Goal: Find specific page/section: Find specific page/section

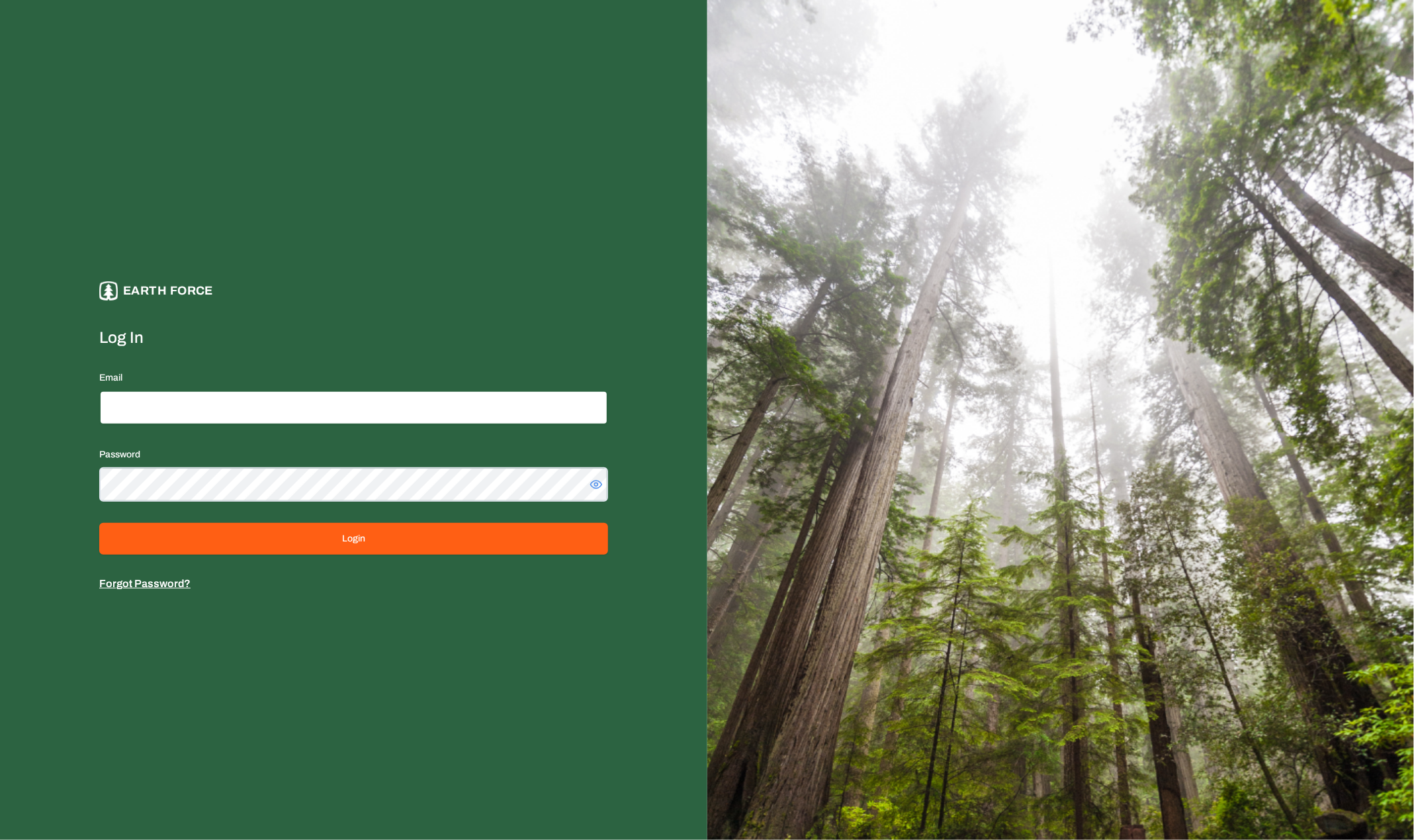
click at [512, 408] on input "Email" at bounding box center [354, 408] width 509 height 34
type input "**********"
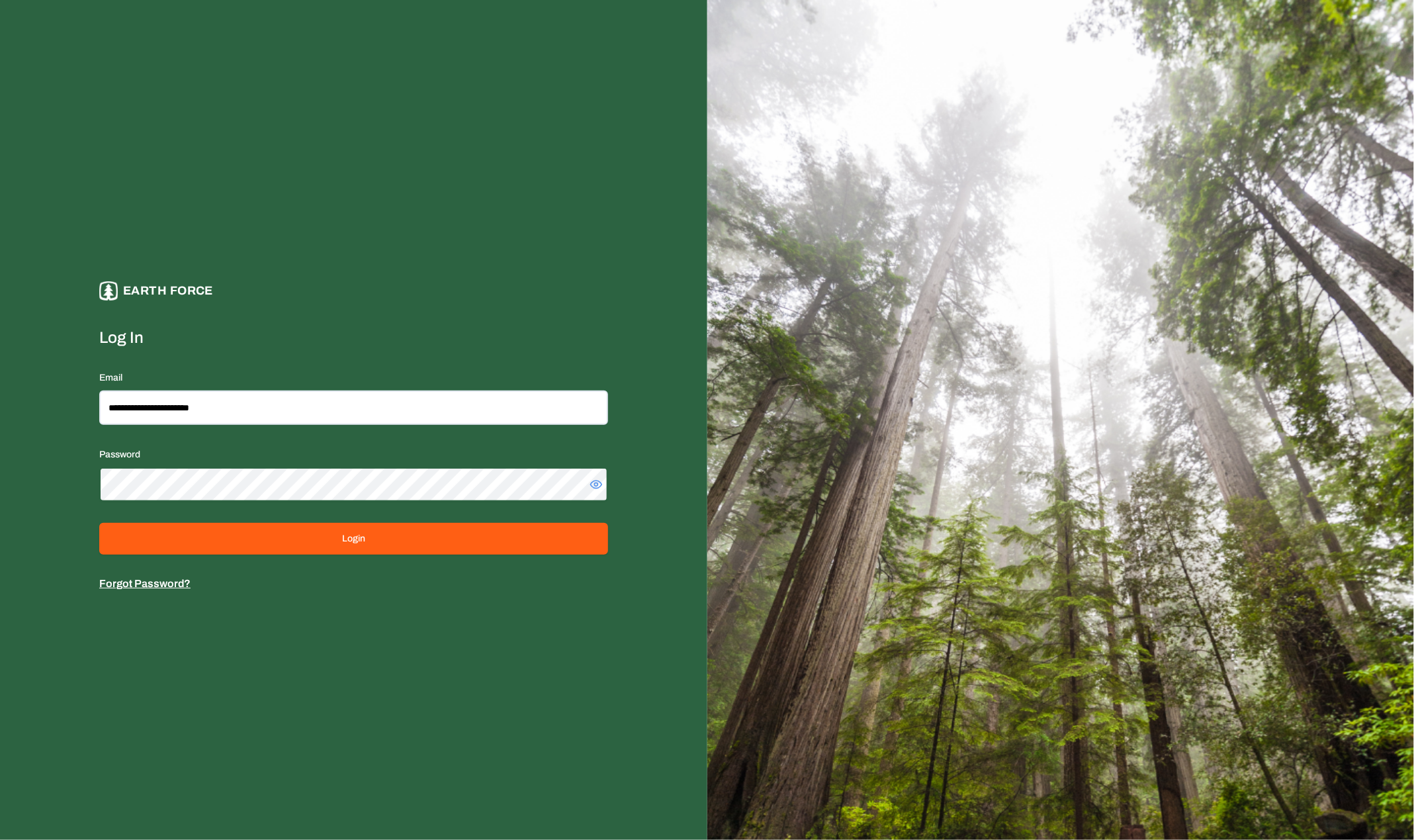
click at [100, 523] on button "Login" at bounding box center [354, 538] width 509 height 32
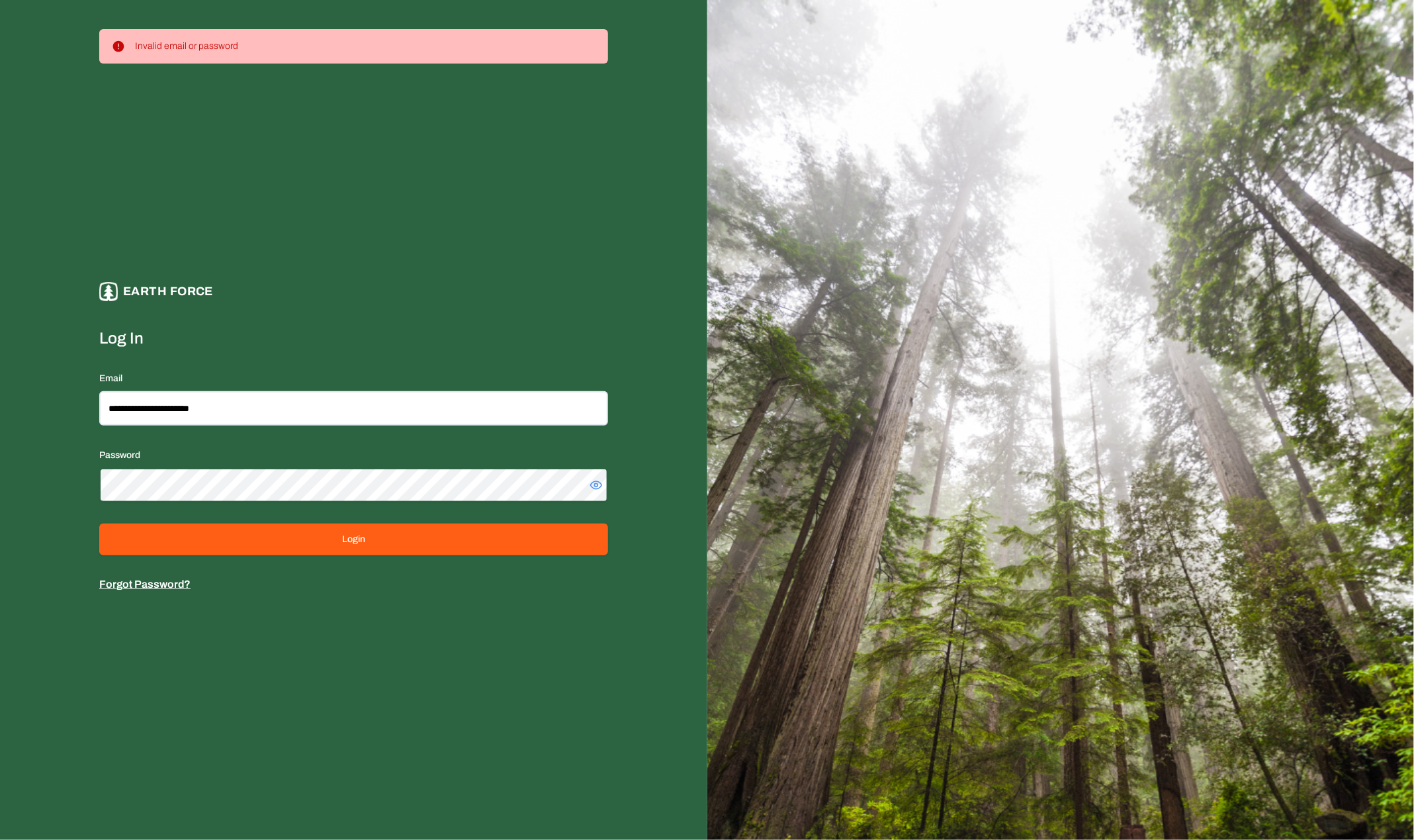
click at [100, 523] on button "Login" at bounding box center [354, 539] width 509 height 32
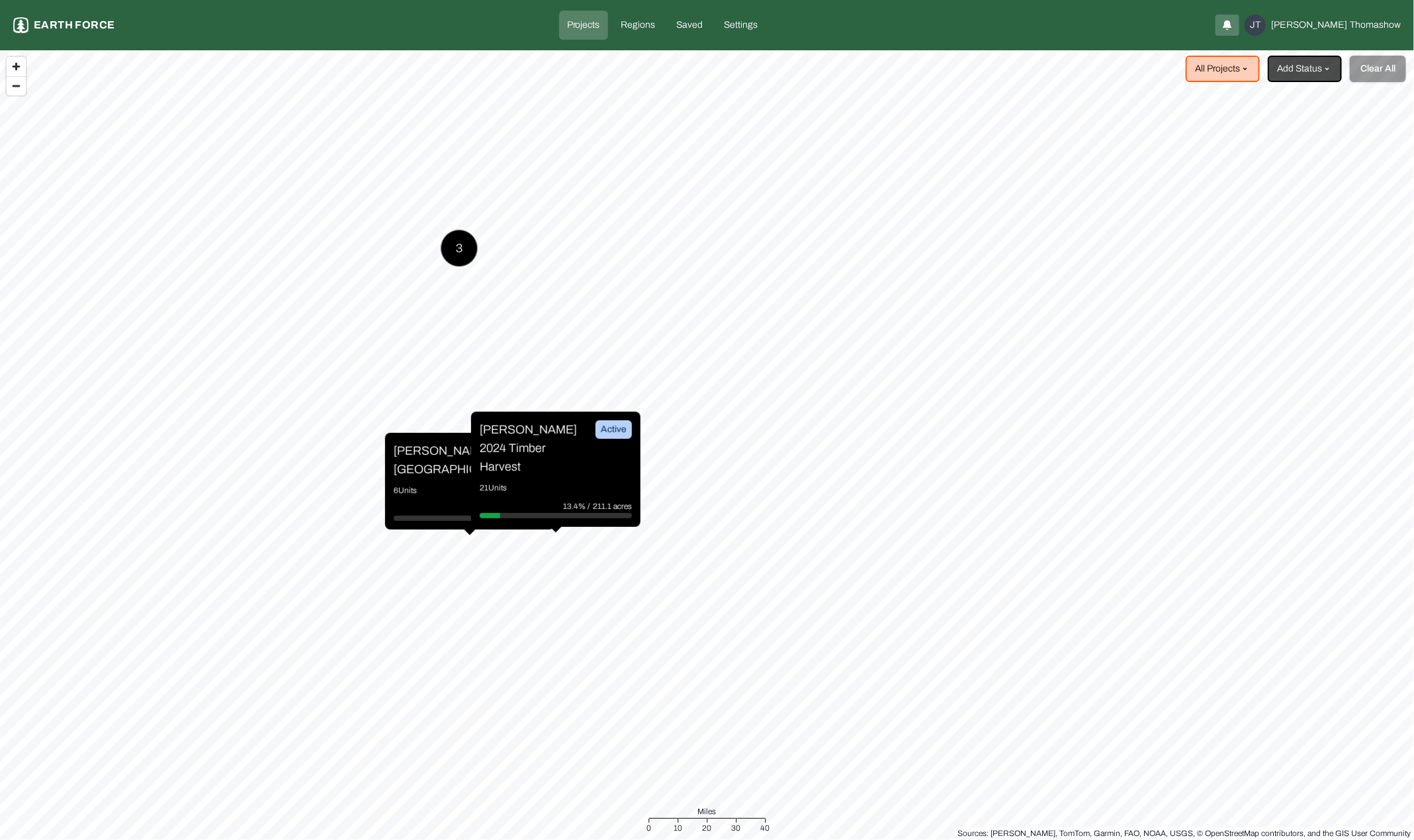
click at [531, 468] on div "[PERSON_NAME] 2024 Timber Harvest Active 21 Units 13.4% / 211.1 acres" at bounding box center [555, 469] width 169 height 115
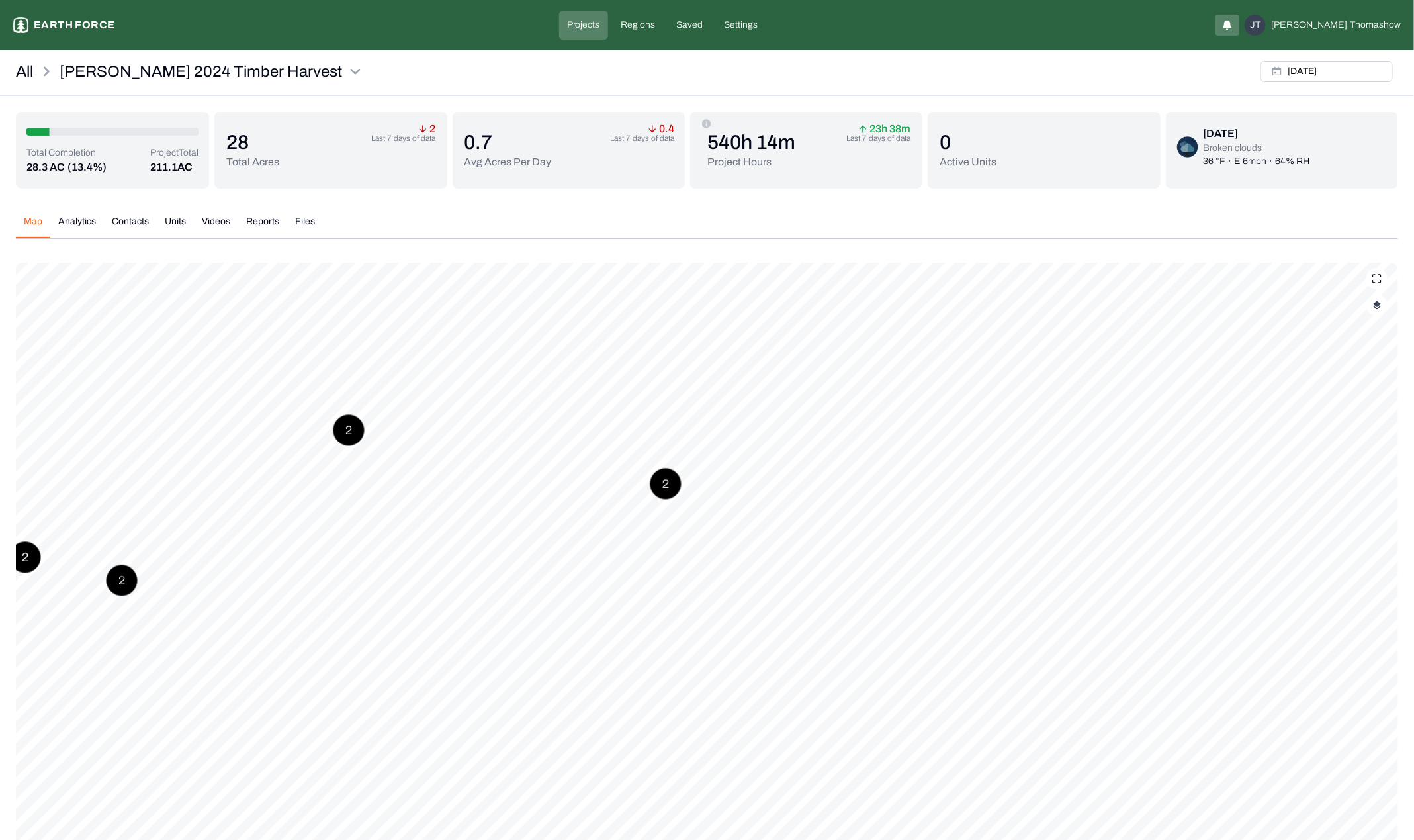
click at [1380, 305] on img "button" at bounding box center [1377, 305] width 9 height 9
click at [1353, 437] on button "Complete Work Summary" at bounding box center [1365, 438] width 24 height 13
click at [1353, 523] on History "Work History" at bounding box center [1365, 529] width 24 height 13
click at [1358, 362] on "Project Boundaries" at bounding box center [1365, 366] width 24 height 13
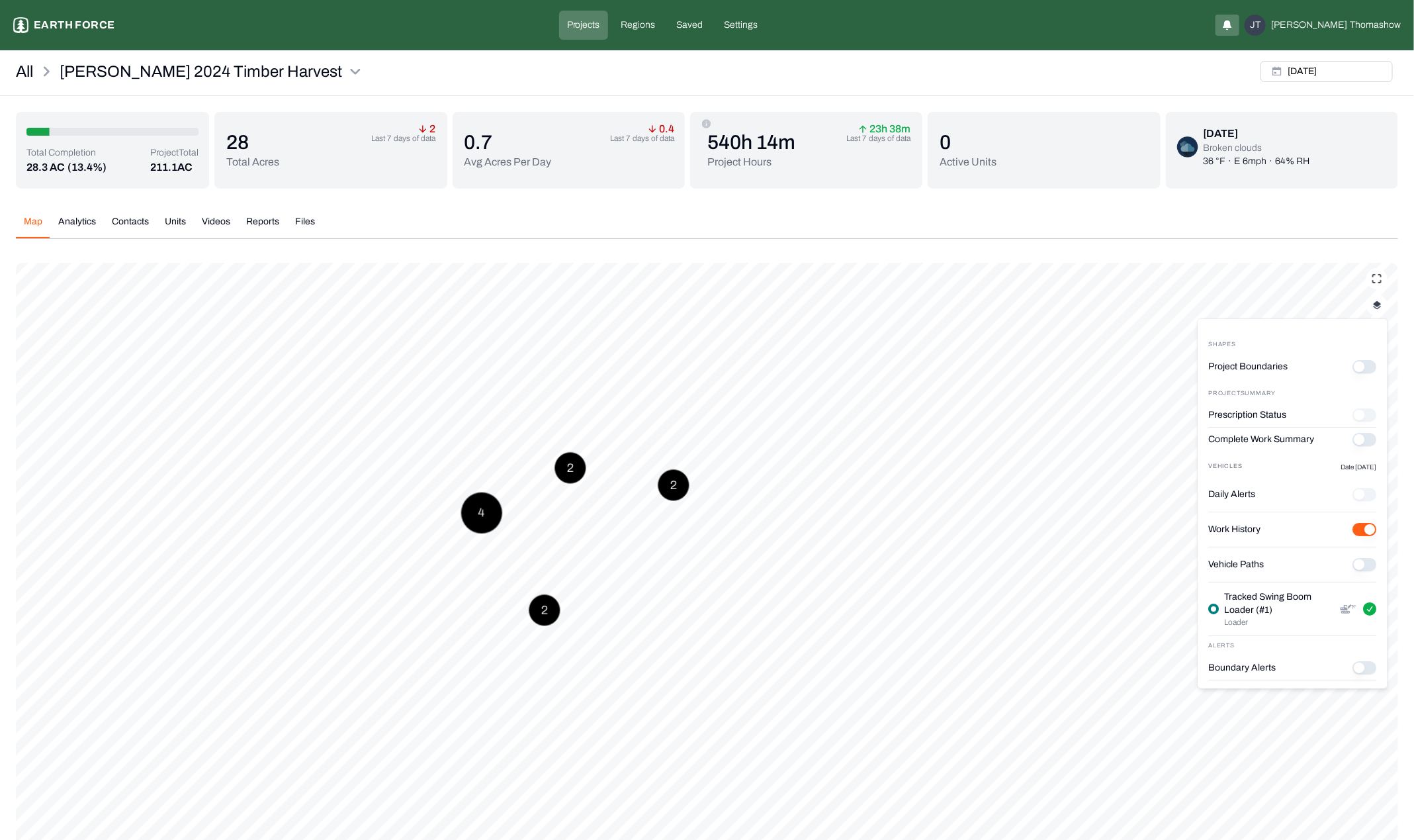
click at [181, 219] on button "Units" at bounding box center [175, 227] width 37 height 23
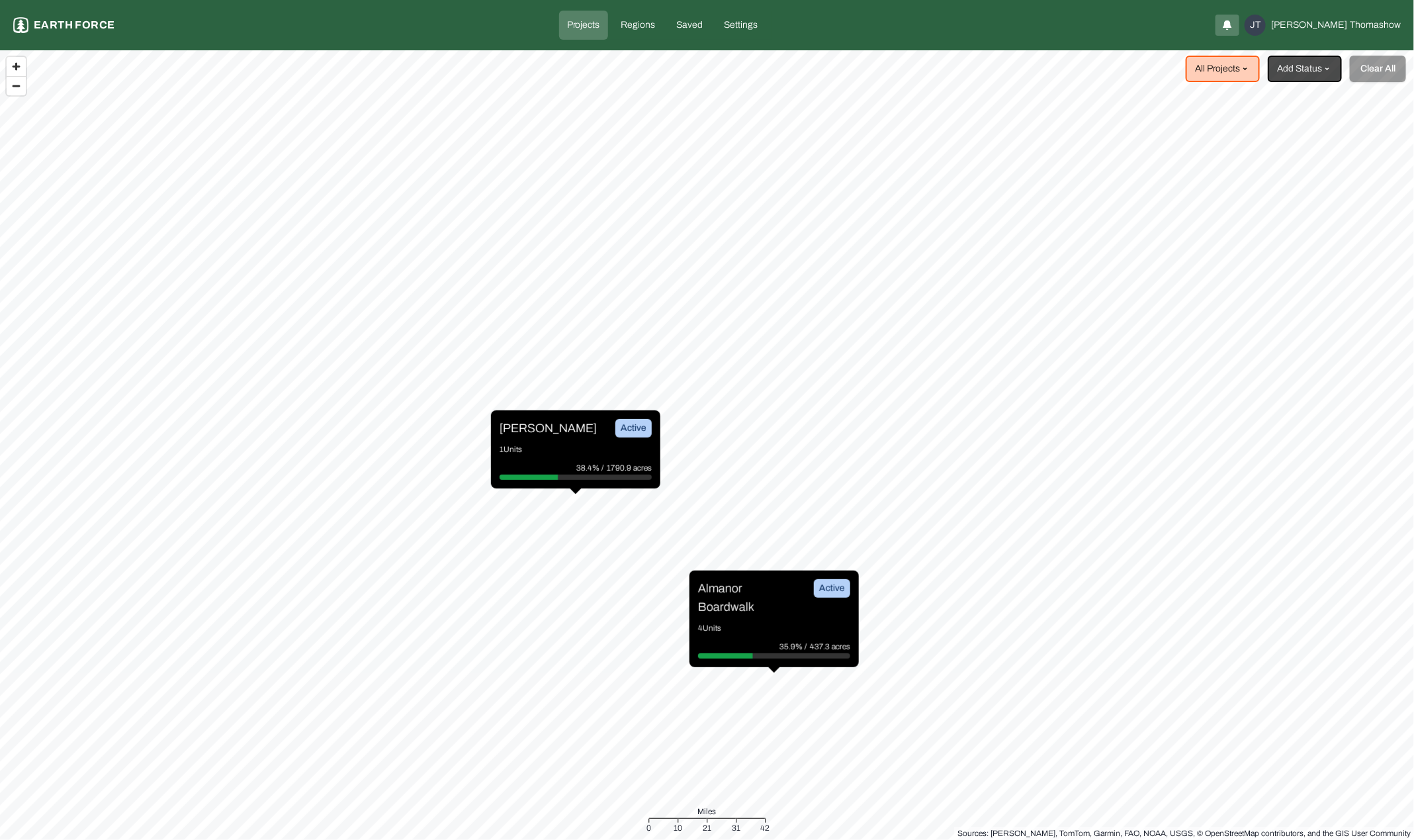
click at [1230, 72] on html "Projects Earth force Projects Regions Saved Settings [PERSON_NAME] [PERSON_NAME…" at bounding box center [707, 420] width 1414 height 840
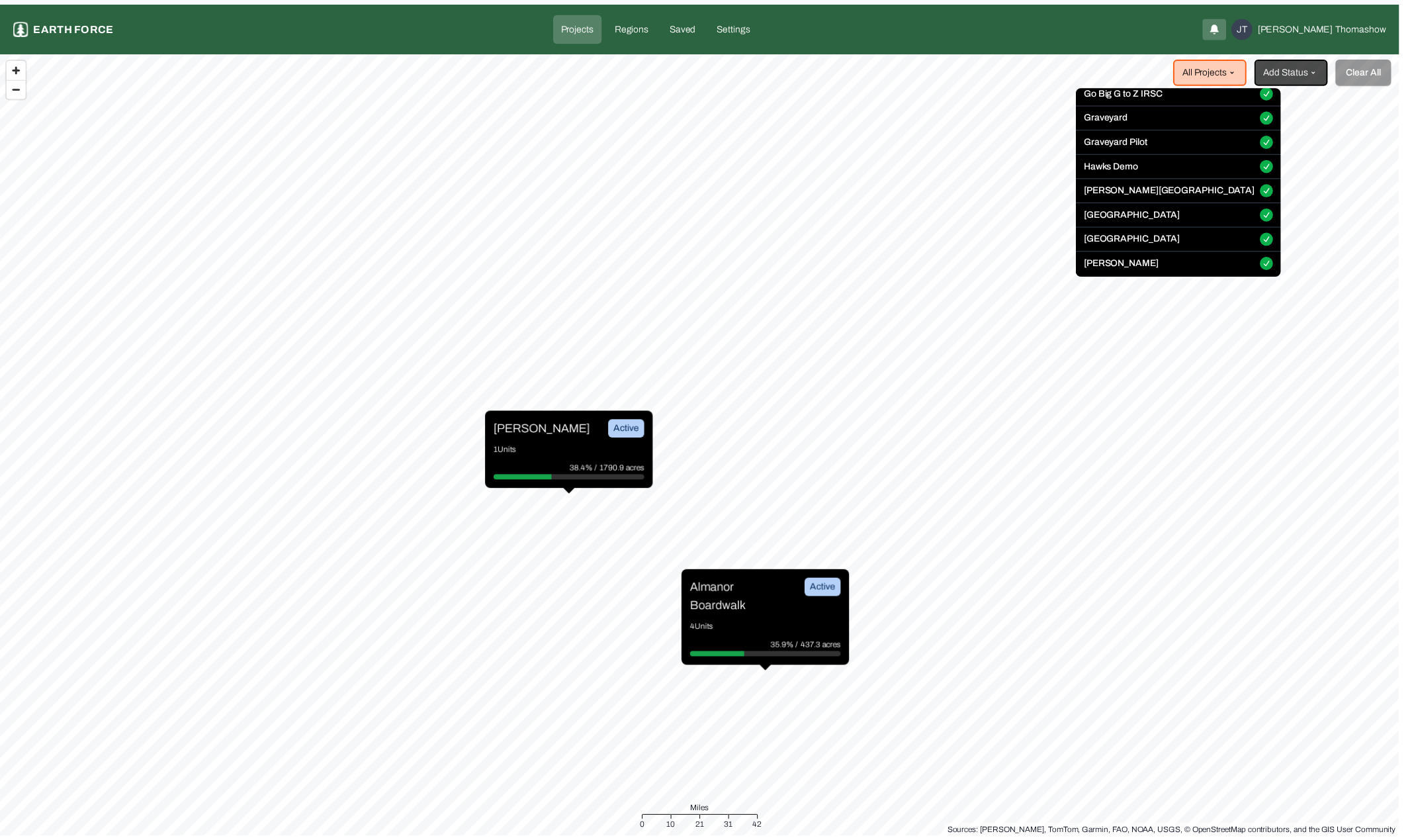
scroll to position [204, 0]
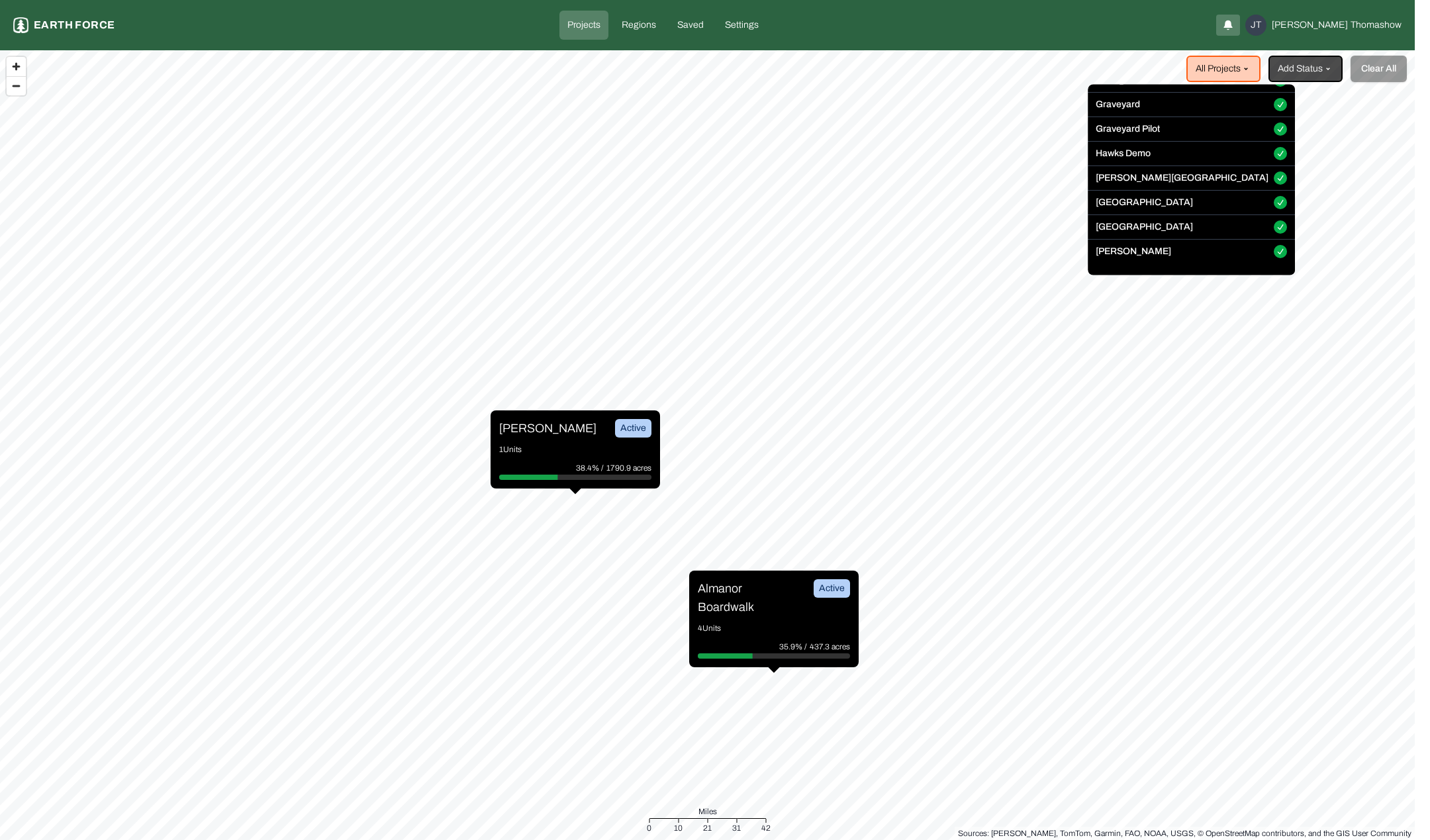
click at [890, 426] on html "Projects Earth force Projects Regions Saved Settings [PERSON_NAME] [PERSON_NAME…" at bounding box center [715, 420] width 1430 height 840
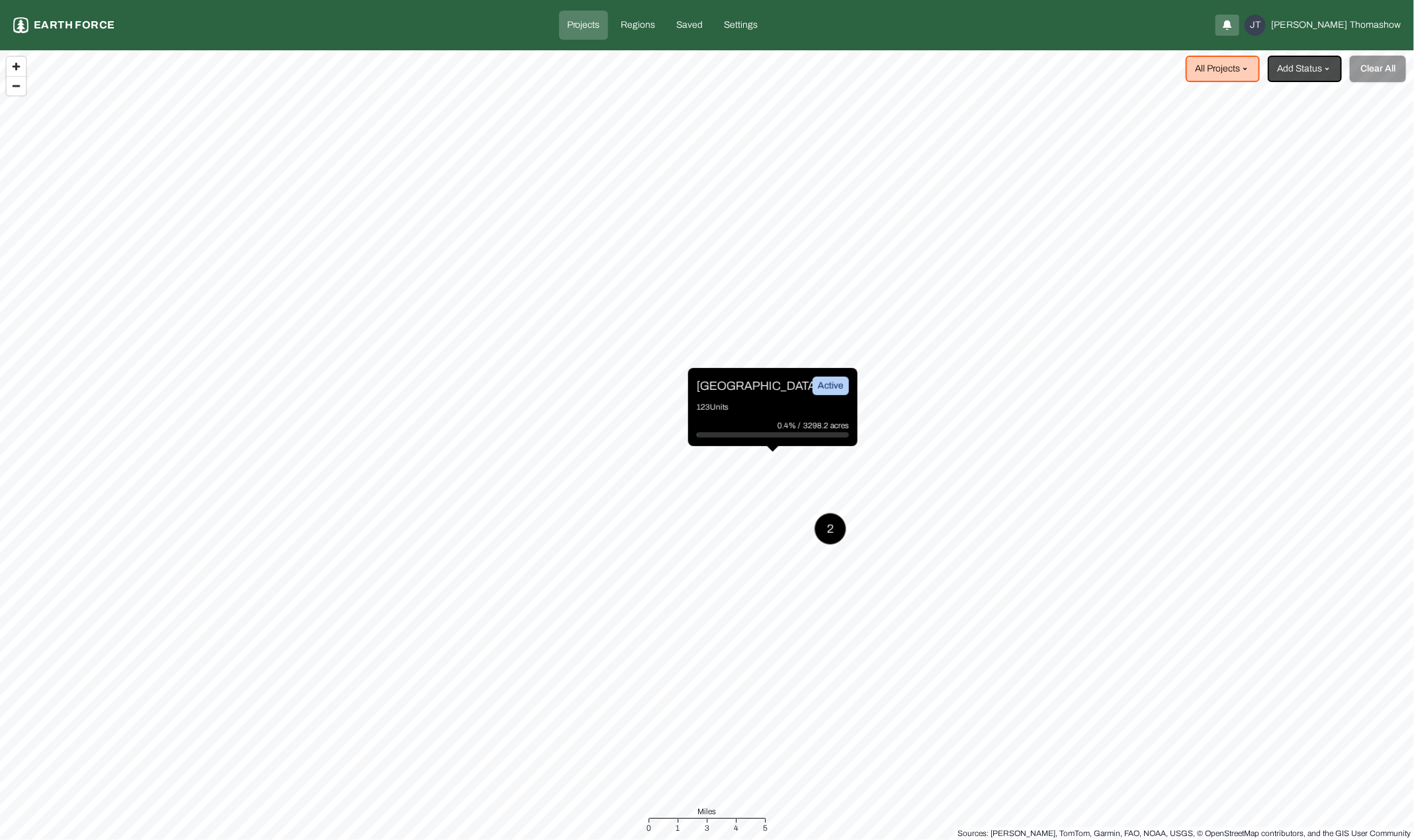
click at [829, 535] on div "2" at bounding box center [830, 529] width 32 height 32
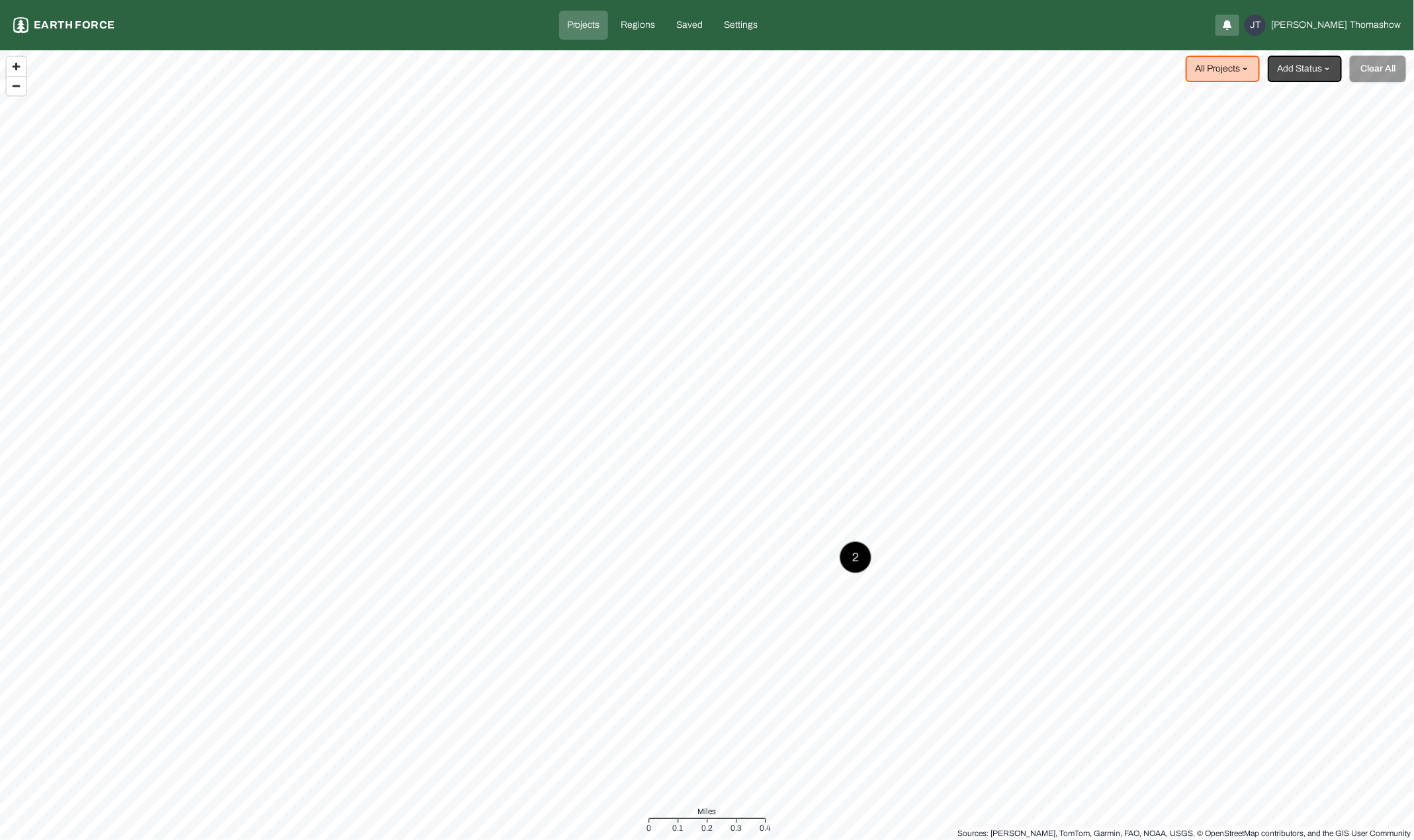
click at [1278, 65] on html "Projects Earth force Projects Regions Saved Settings [PERSON_NAME] [PERSON_NAME…" at bounding box center [707, 420] width 1414 height 840
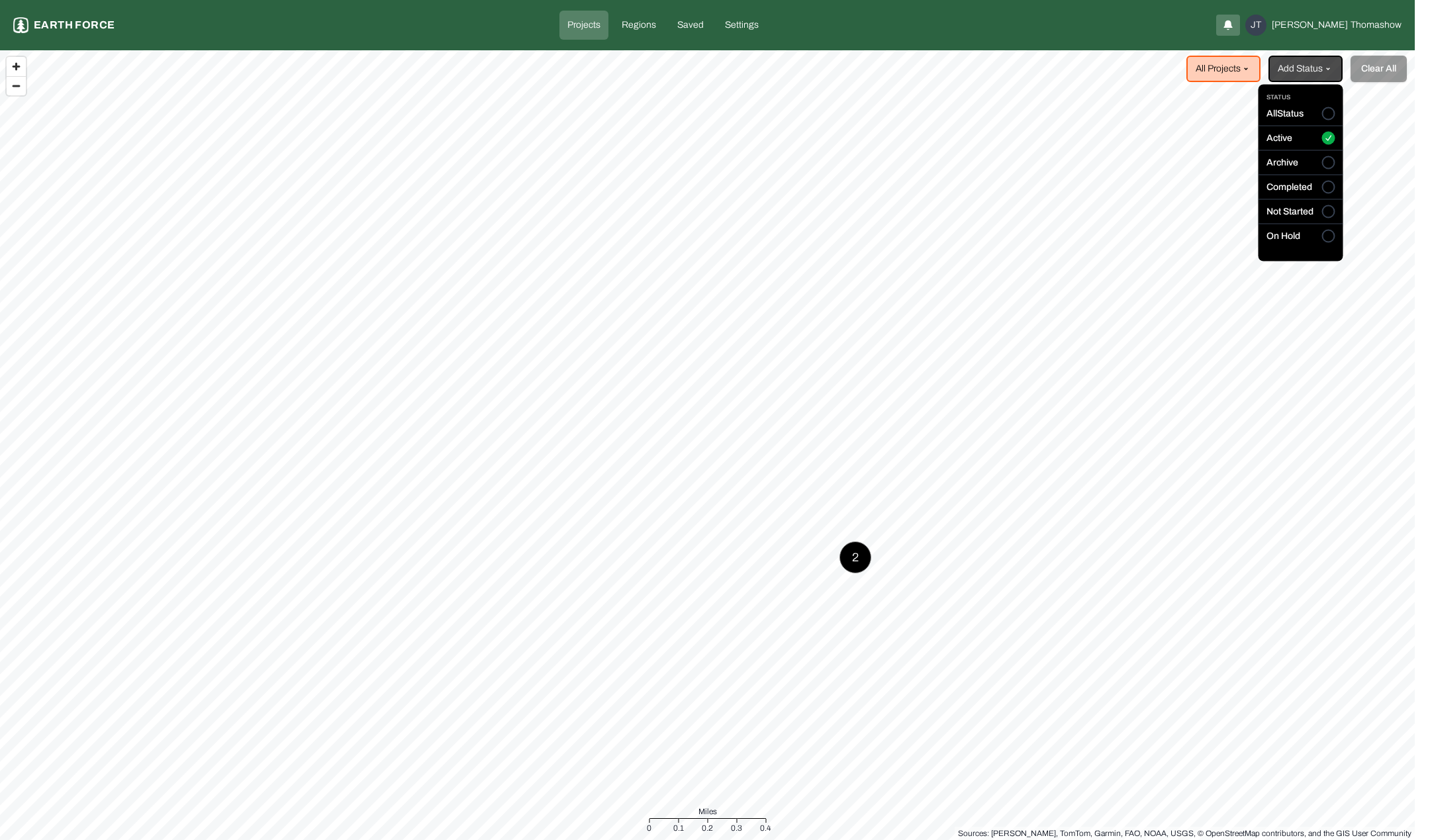
click at [1318, 113] on div "All Status" at bounding box center [1300, 117] width 85 height 19
click at [1322, 113] on button "All Status" at bounding box center [1328, 113] width 13 height 13
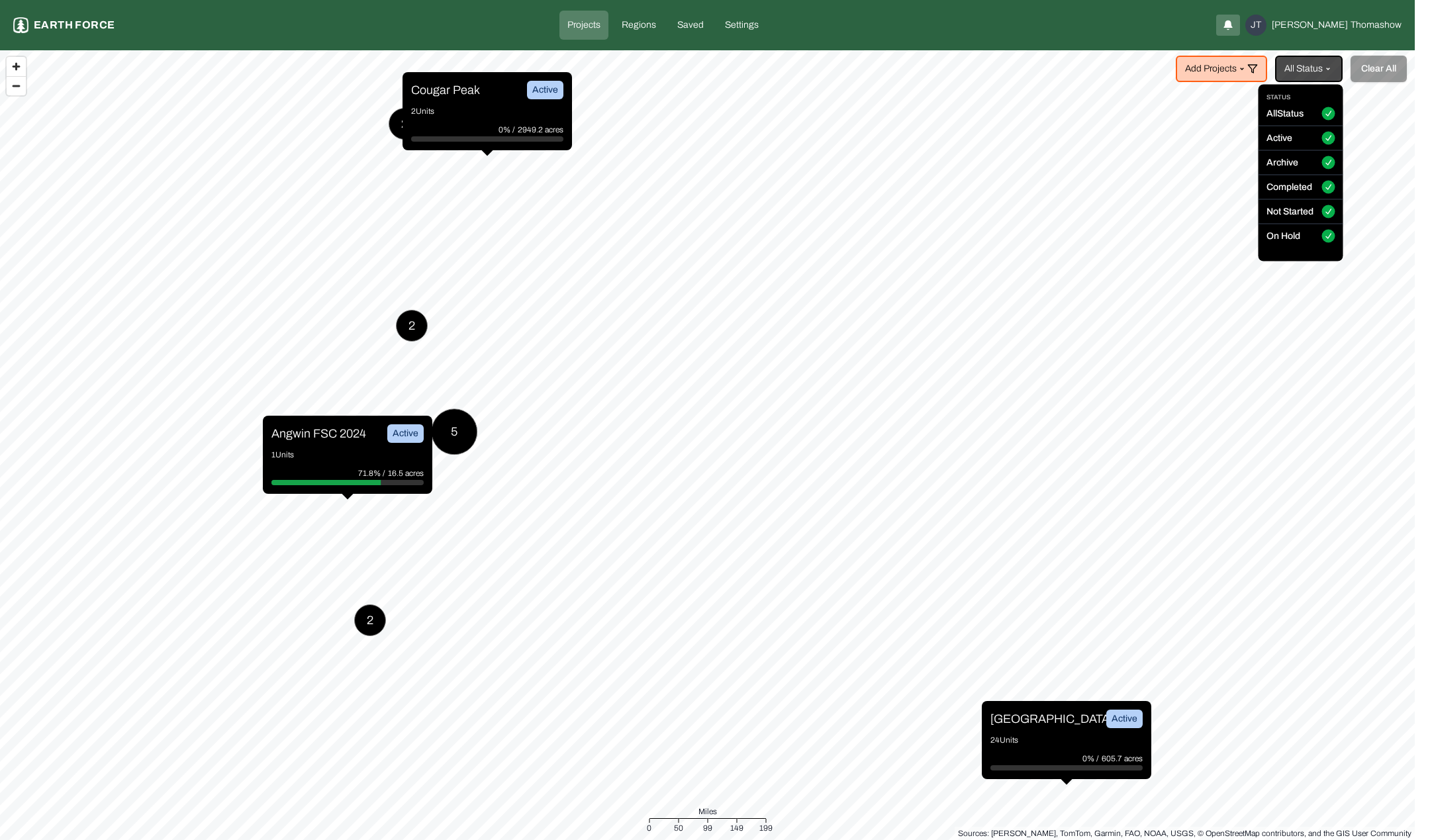
click at [427, 401] on html "Projects Earth force Projects Regions Saved Settings [PERSON_NAME] [PERSON_NAME…" at bounding box center [715, 420] width 1430 height 840
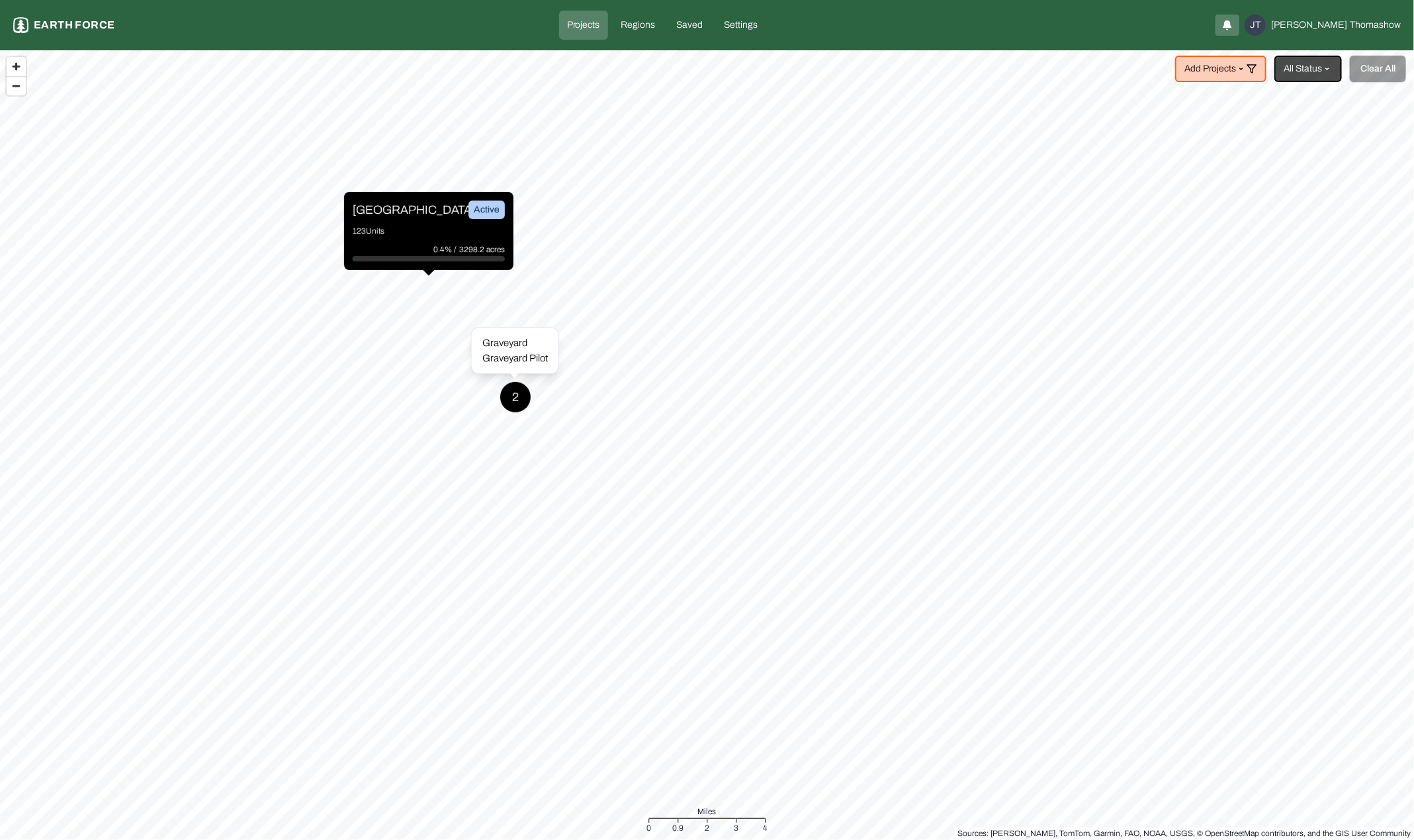
click at [514, 401] on div "2" at bounding box center [515, 396] width 32 height 32
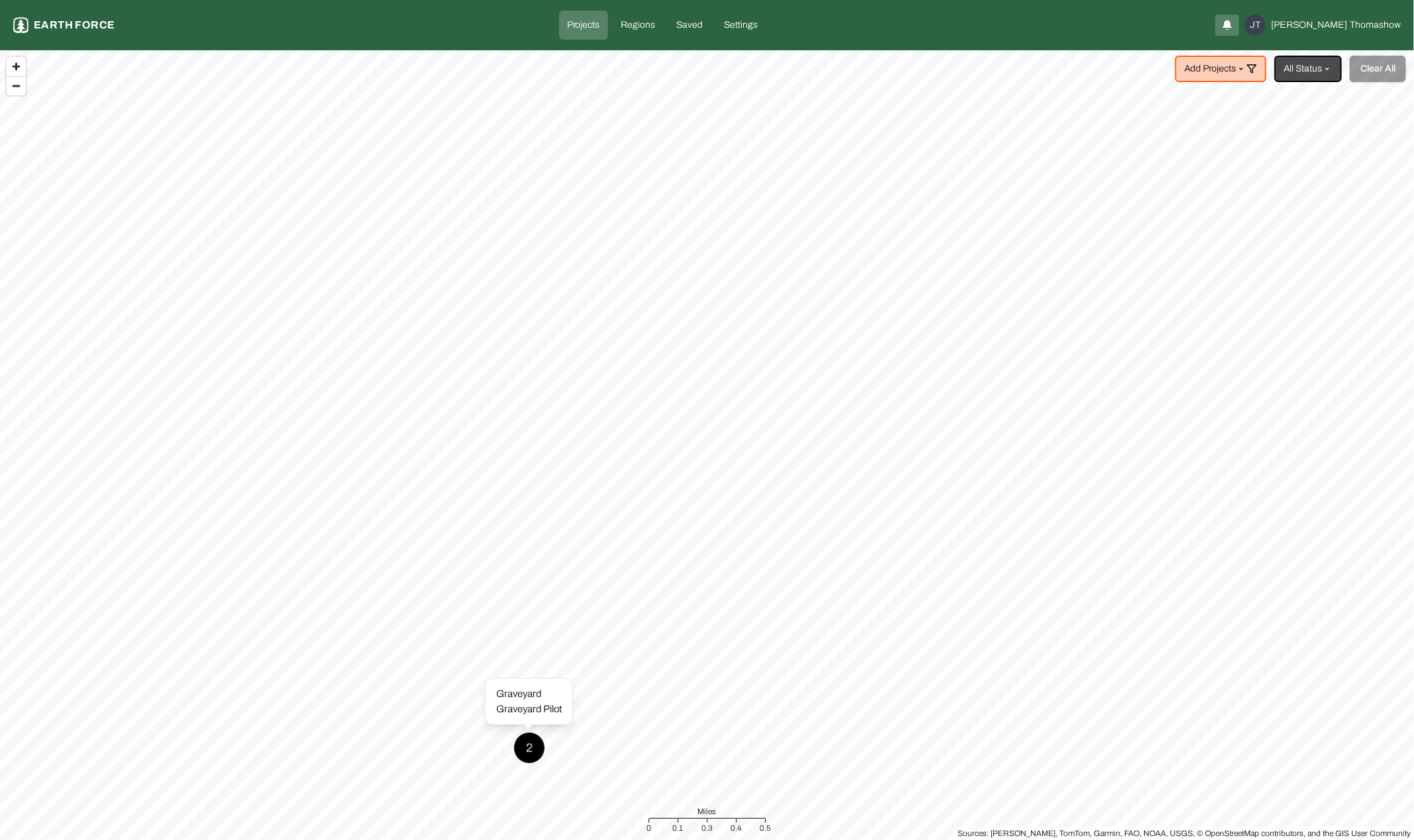
click at [528, 760] on div "2" at bounding box center [529, 747] width 32 height 32
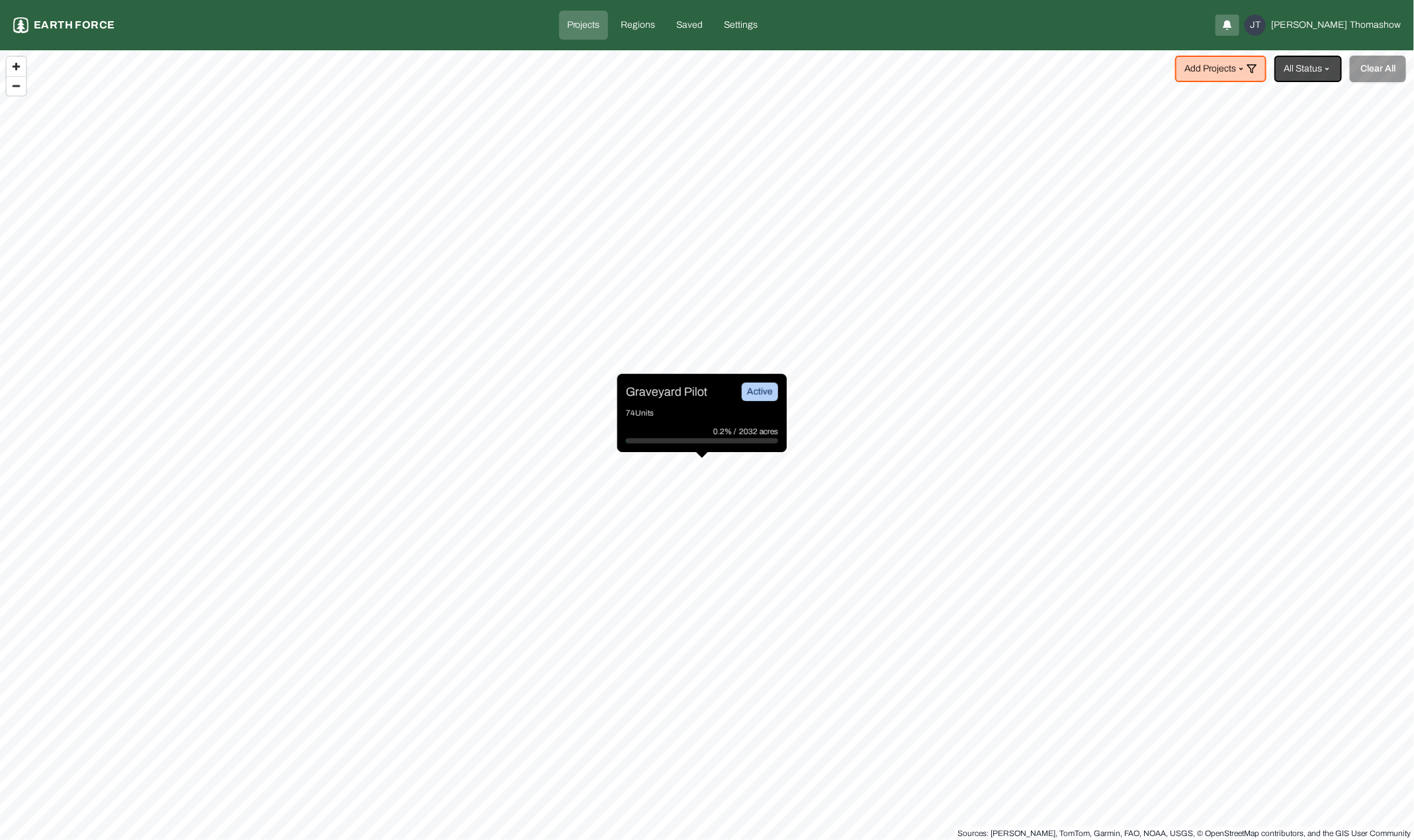
click at [656, 30] on p "Regions" at bounding box center [638, 25] width 34 height 13
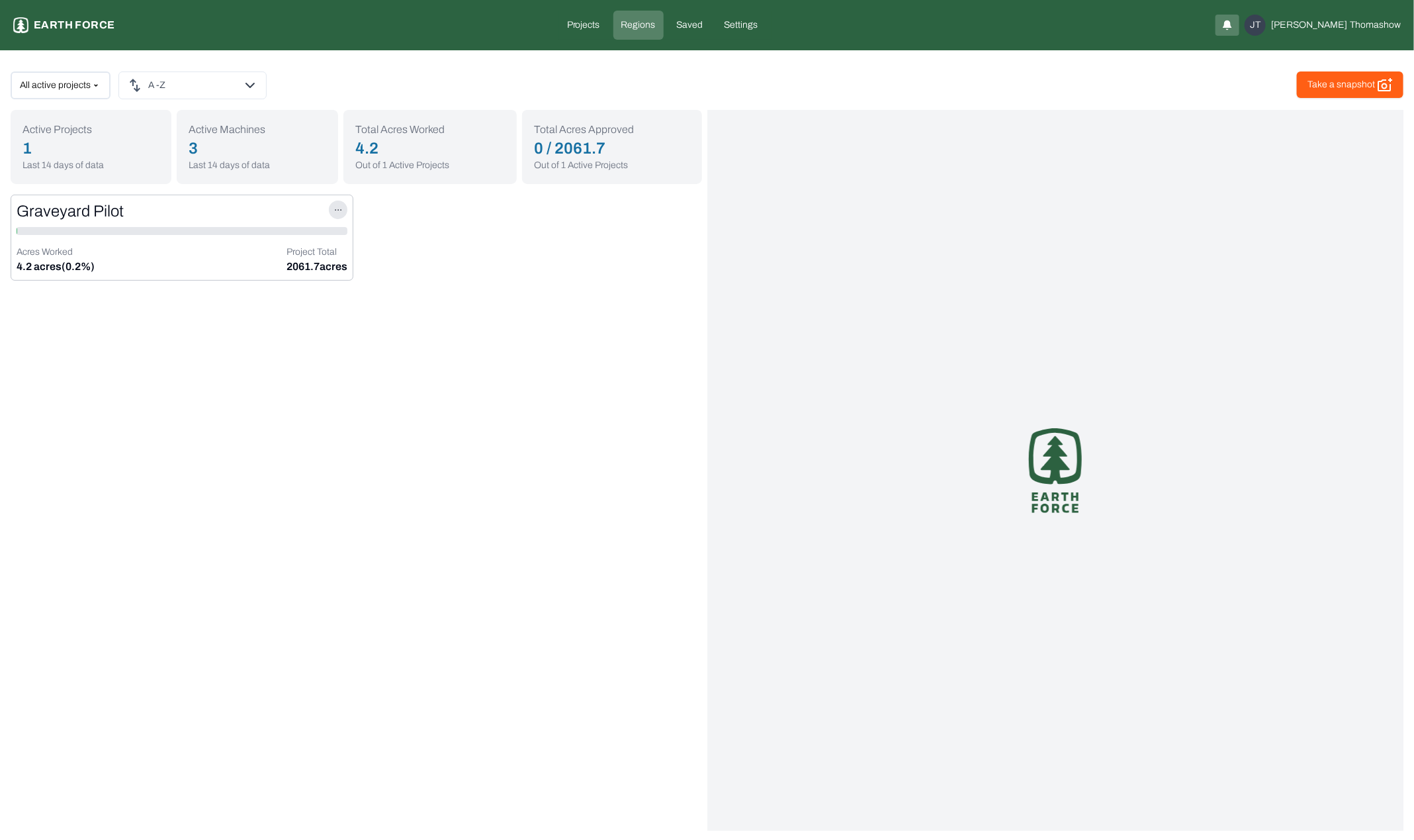
click at [704, 27] on p "Saved" at bounding box center [690, 25] width 27 height 13
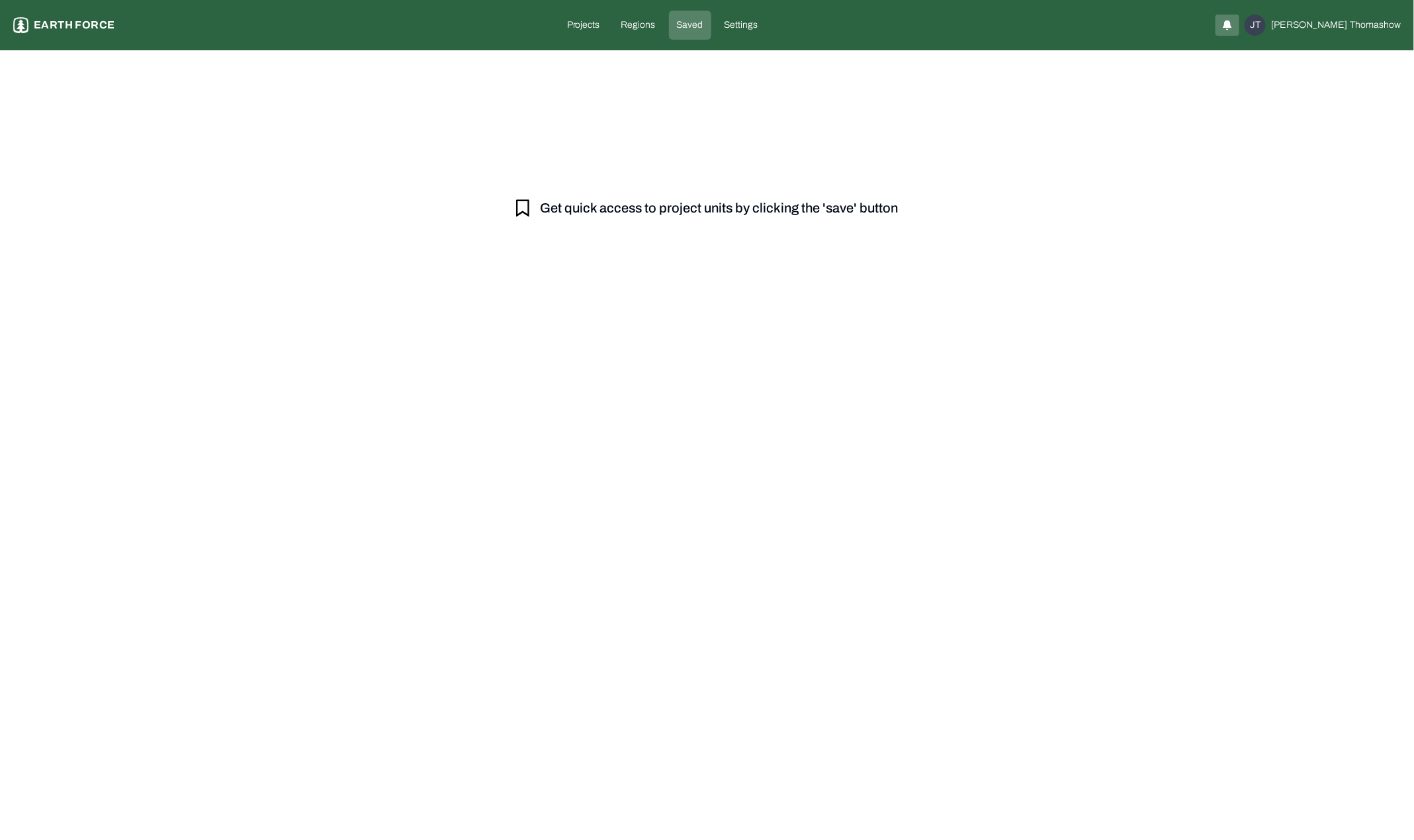
click at [601, 25] on p "Projects" at bounding box center [583, 25] width 33 height 13
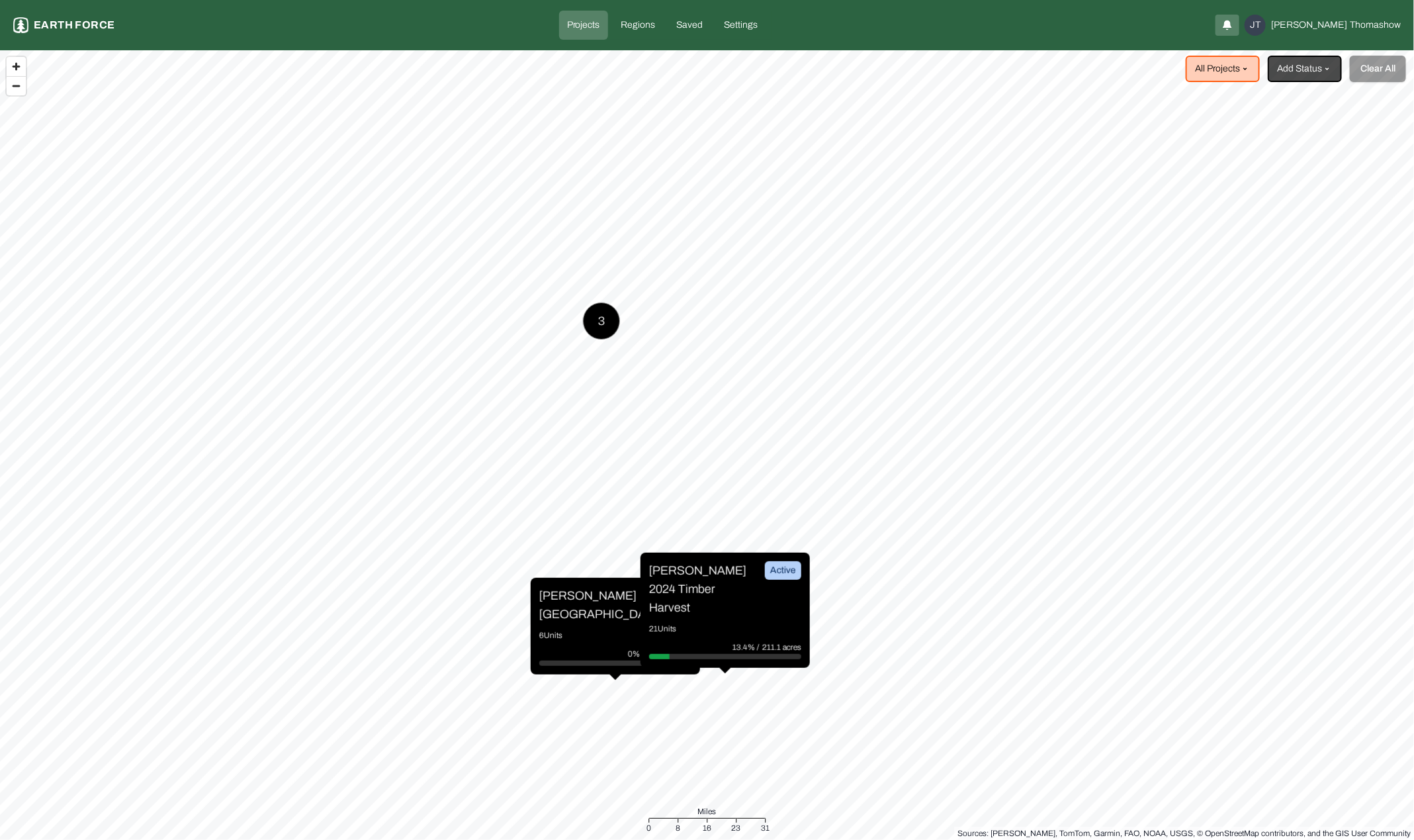
click at [740, 590] on p "[PERSON_NAME] 2024 Timber Harvest" at bounding box center [699, 589] width 100 height 56
